Goal: Check status: Check status

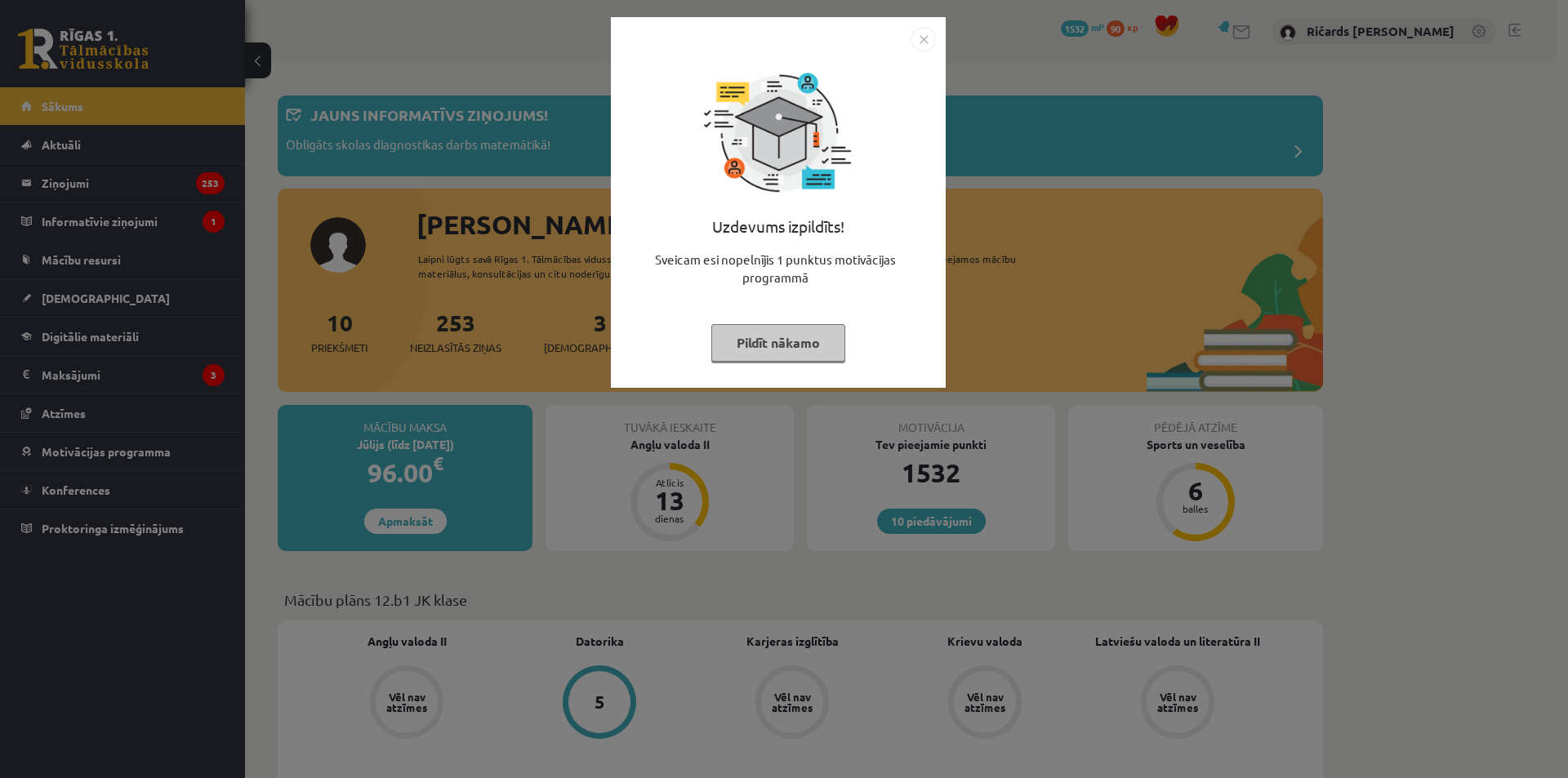
click at [909, 45] on div at bounding box center [778, 39] width 315 height 25
click at [916, 44] on img "Close" at bounding box center [923, 39] width 25 height 25
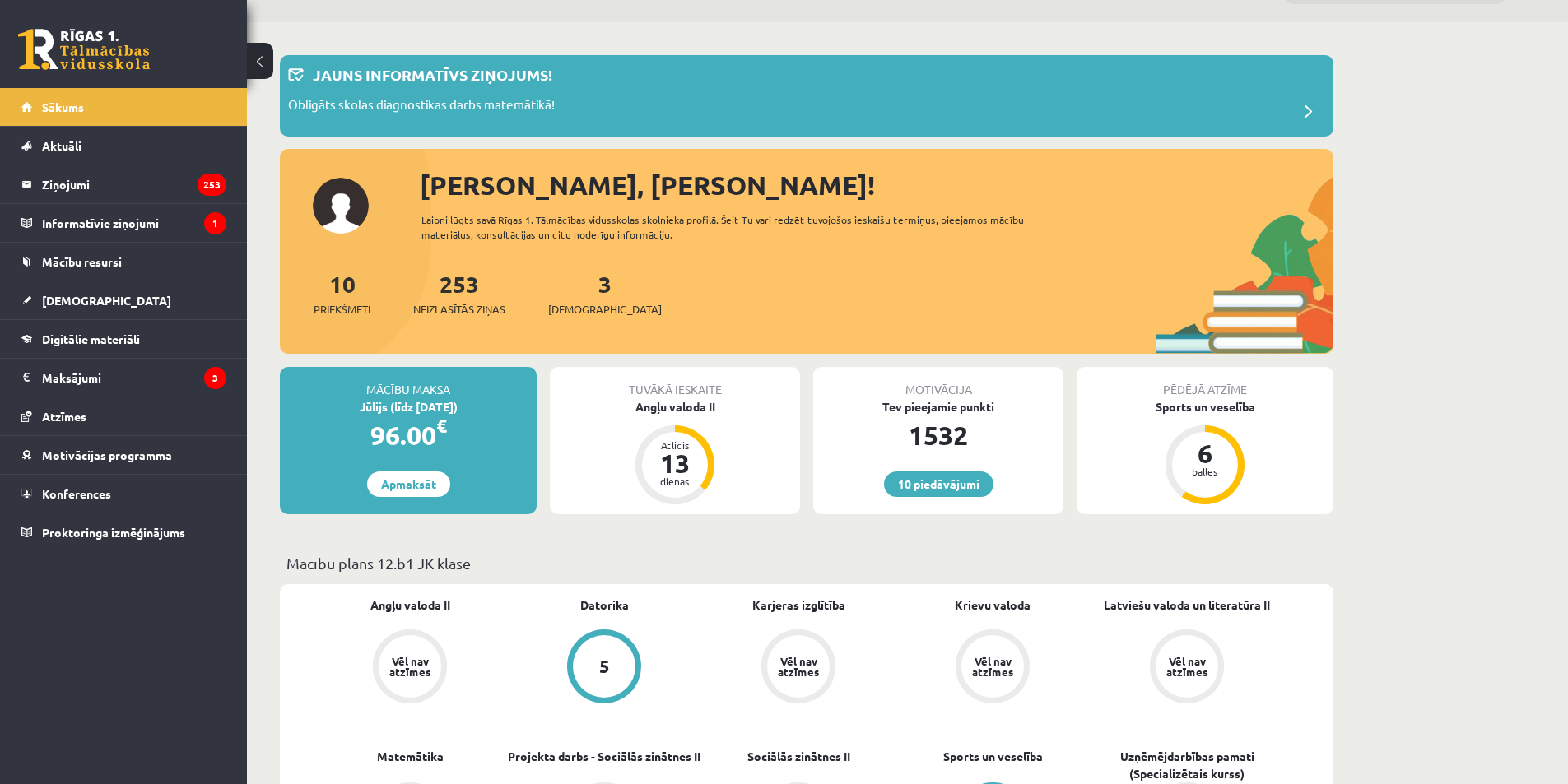
scroll to position [165, 0]
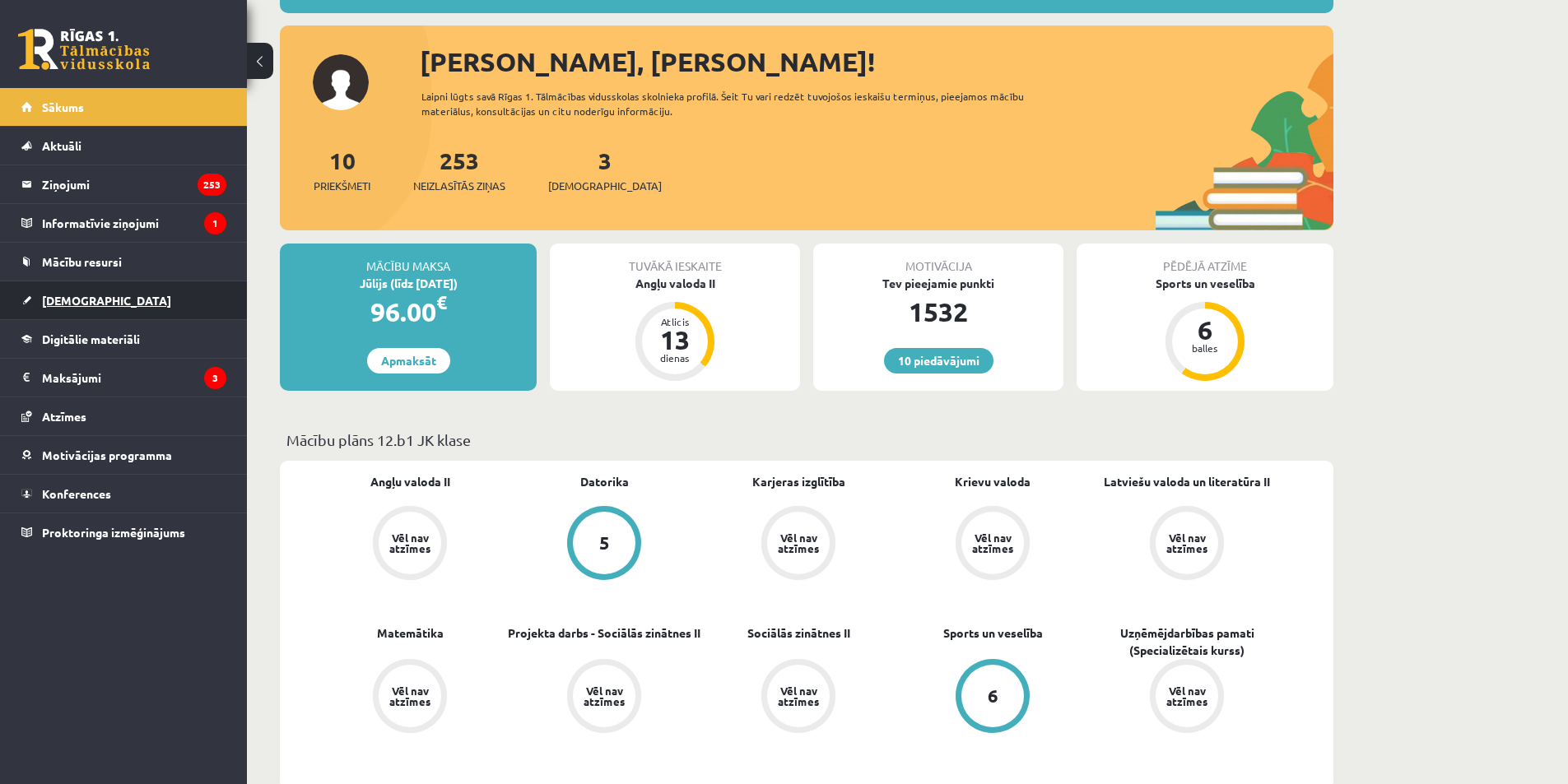
click at [120, 288] on link "[DEMOGRAPHIC_DATA]" at bounding box center [124, 301] width 205 height 38
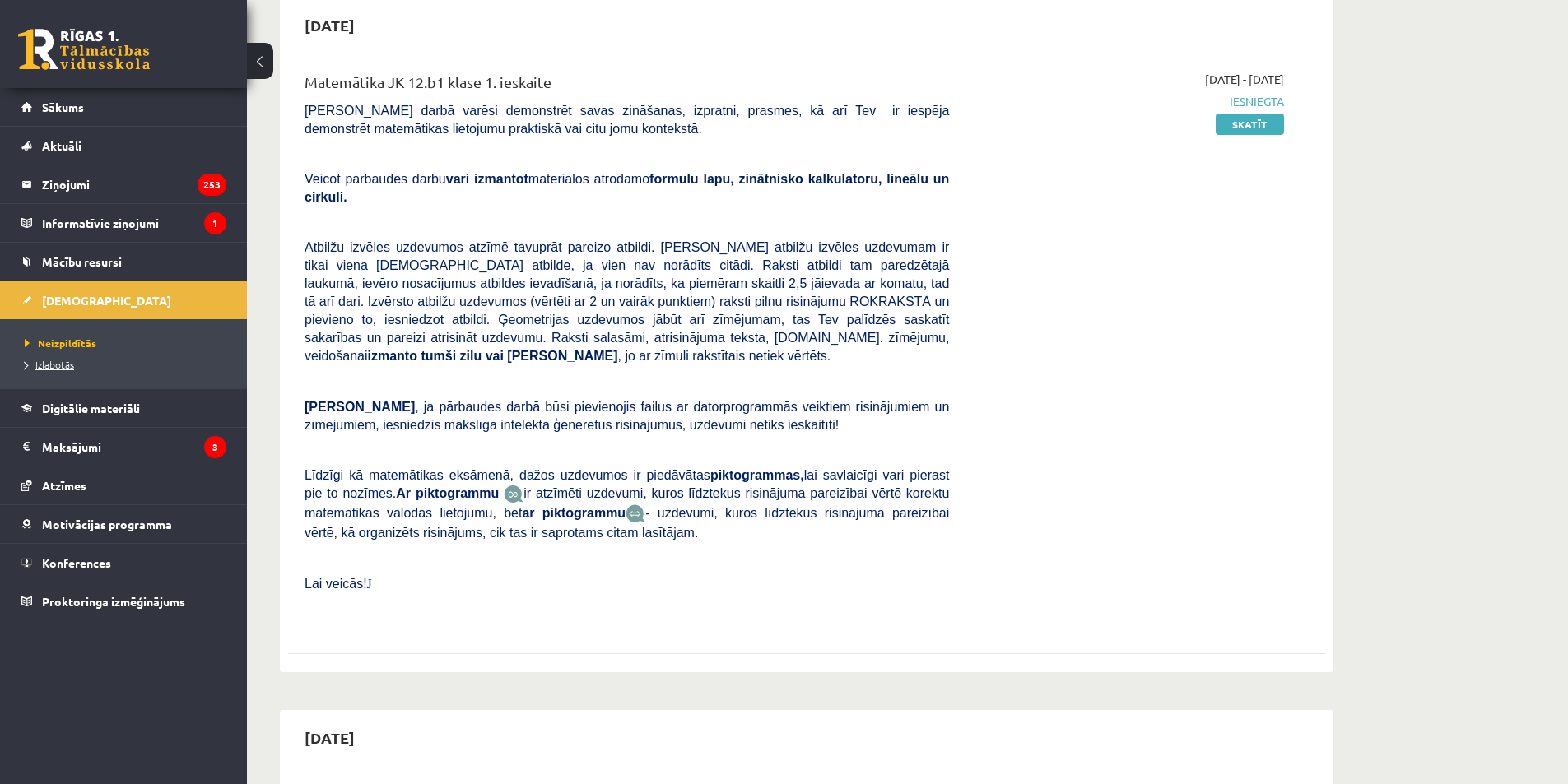
click at [70, 369] on span "Izlabotās" at bounding box center [50, 365] width 50 height 13
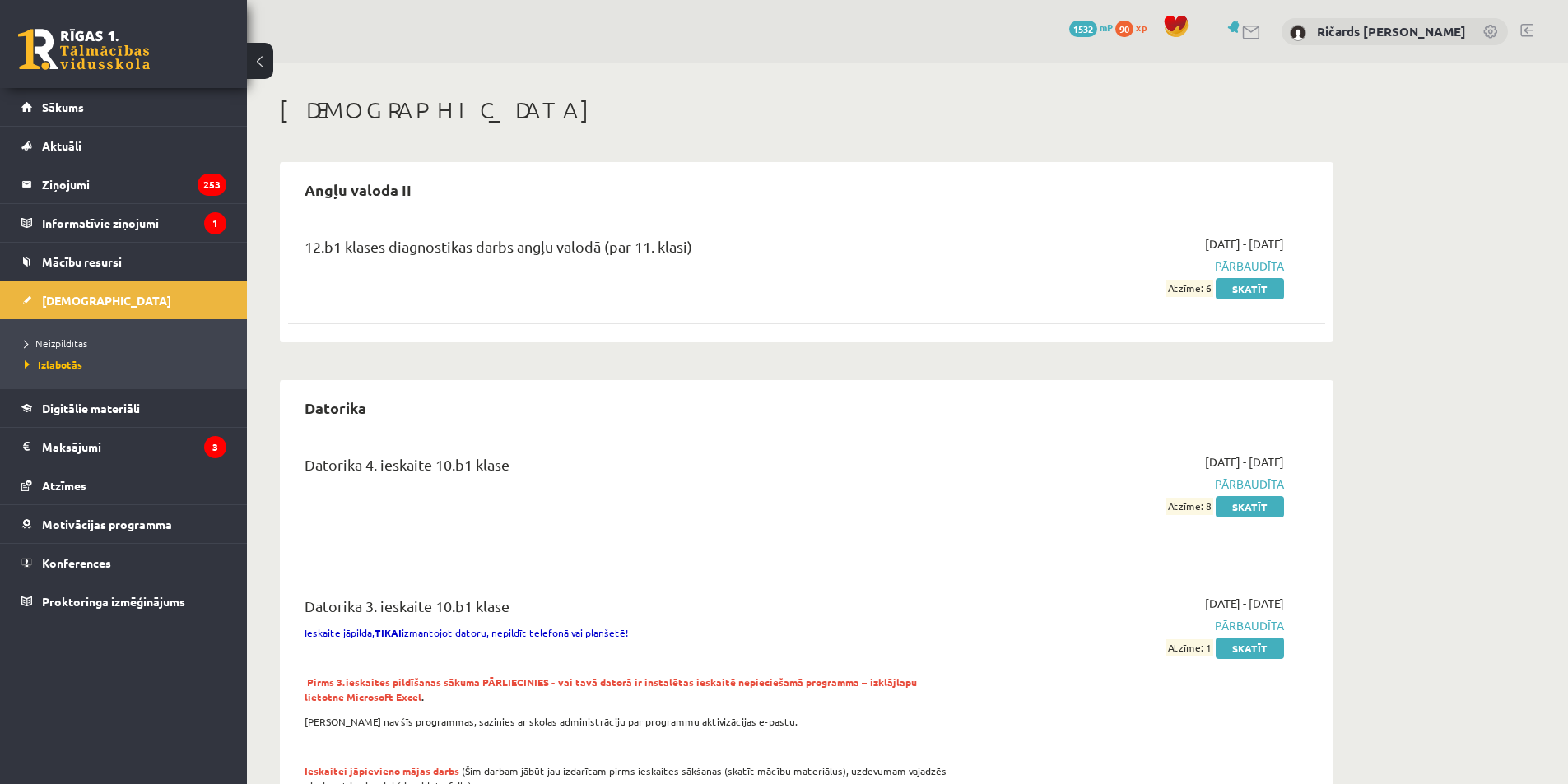
drag, startPoint x: 329, startPoint y: 245, endPoint x: 306, endPoint y: 282, distance: 43.6
click at [571, 326] on div "12.b1 klases diagnostikas darbs angļu valodā (par 11. klasi) [DATE] - [DATE] Pā…" at bounding box center [807, 276] width 1037 height 115
click at [72, 342] on span "Neizpildītās" at bounding box center [56, 343] width 62 height 13
